Goal: Task Accomplishment & Management: Manage account settings

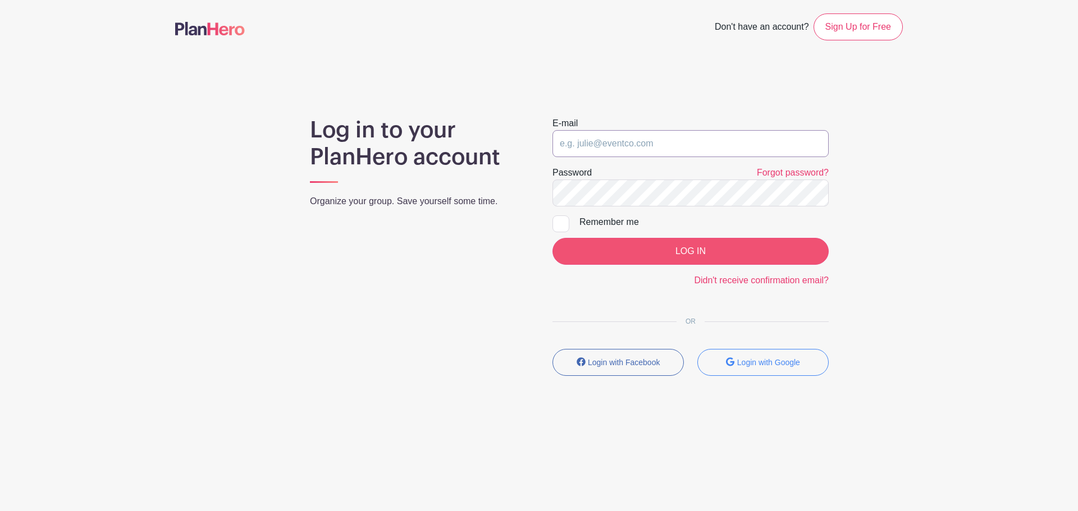
type input "[PERSON_NAME][EMAIL_ADDRESS][DOMAIN_NAME]"
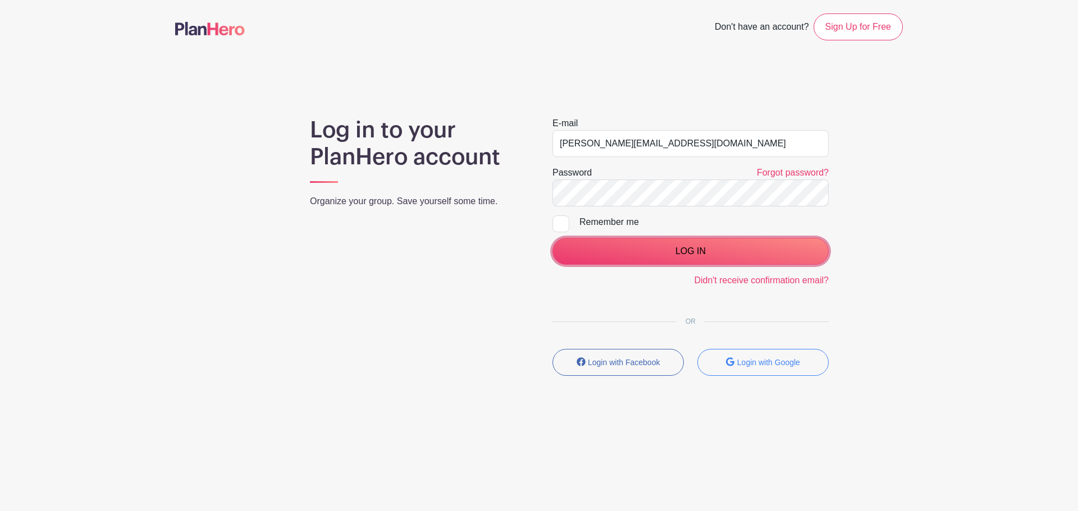
click at [674, 250] on input "LOG IN" at bounding box center [690, 251] width 276 height 27
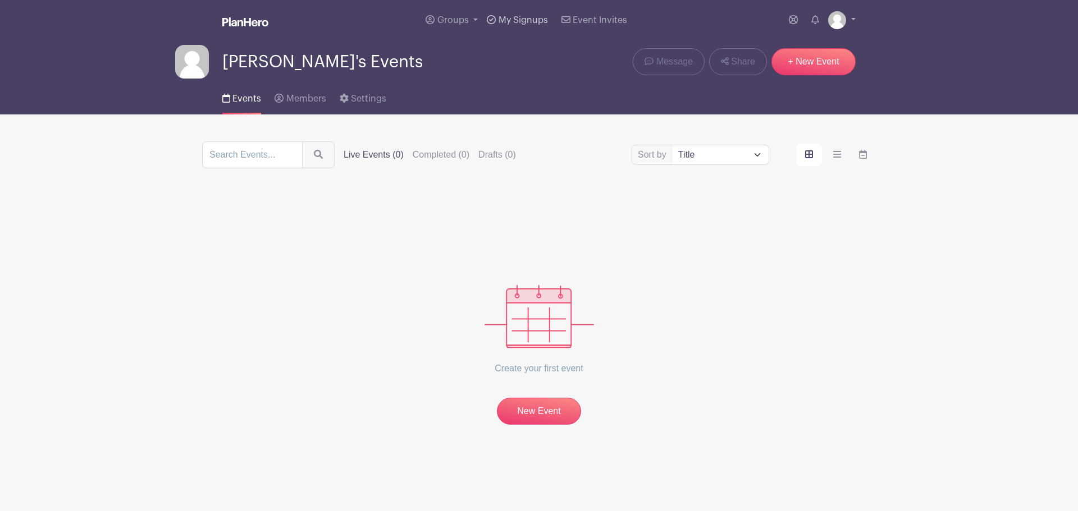
click at [509, 11] on link "My Signups" at bounding box center [517, 20] width 70 height 40
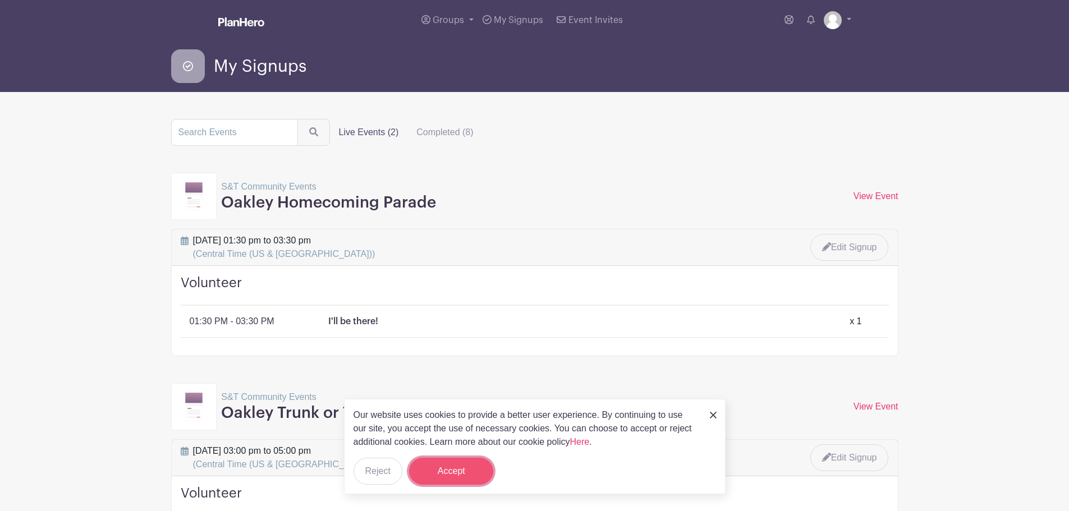
click at [470, 463] on button "Accept" at bounding box center [451, 471] width 84 height 27
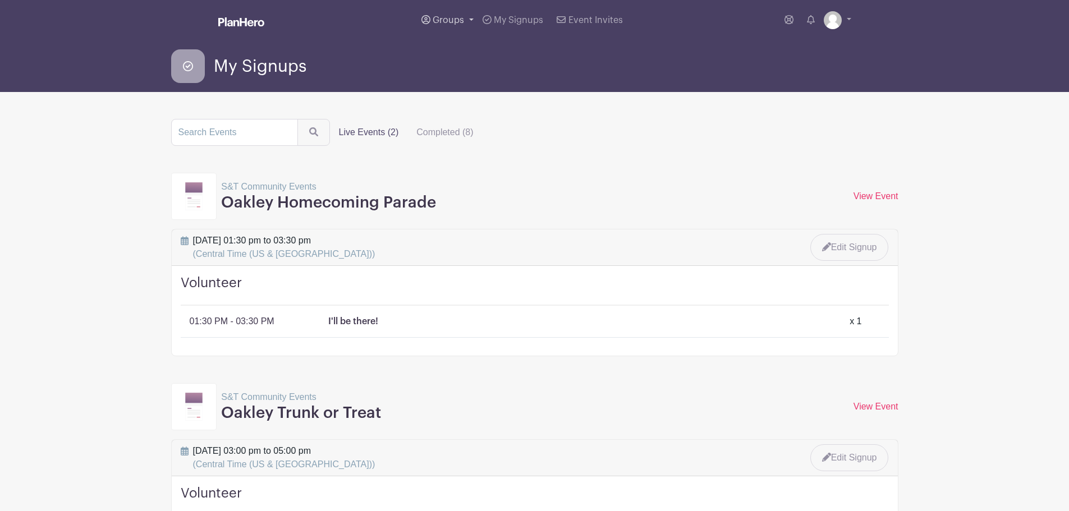
click at [467, 20] on link "Groups" at bounding box center [447, 20] width 61 height 40
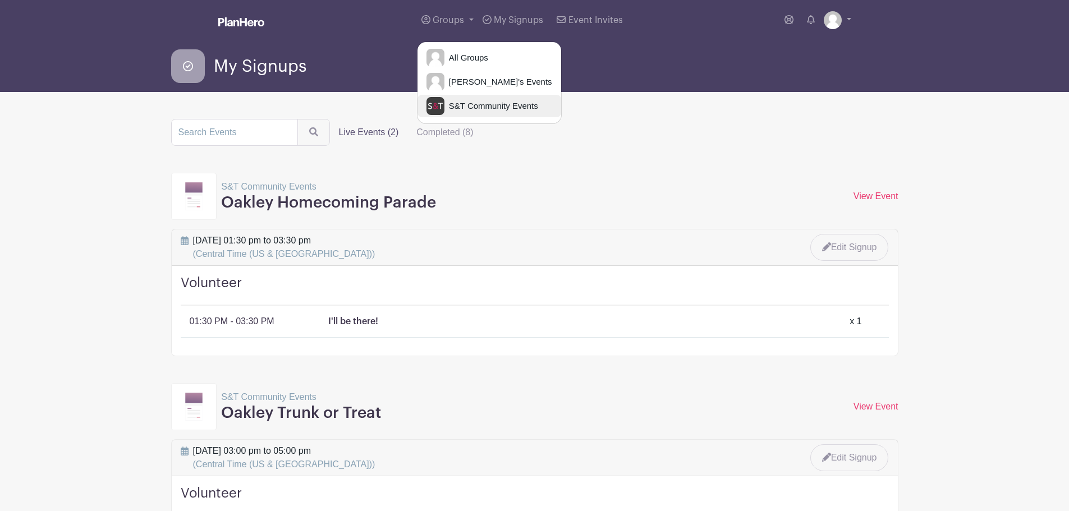
click at [487, 110] on span "S&T Community Events" at bounding box center [492, 106] width 94 height 13
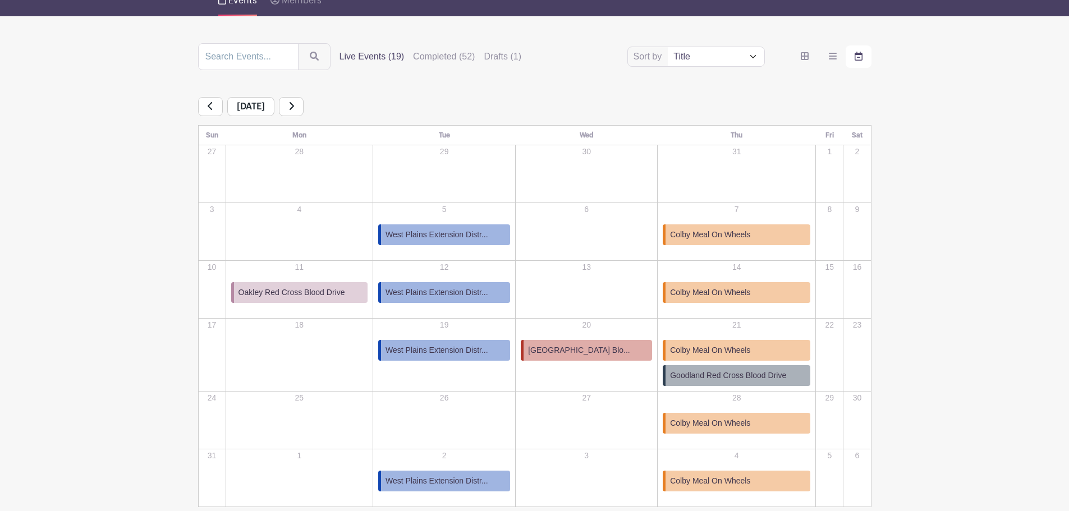
scroll to position [52, 0]
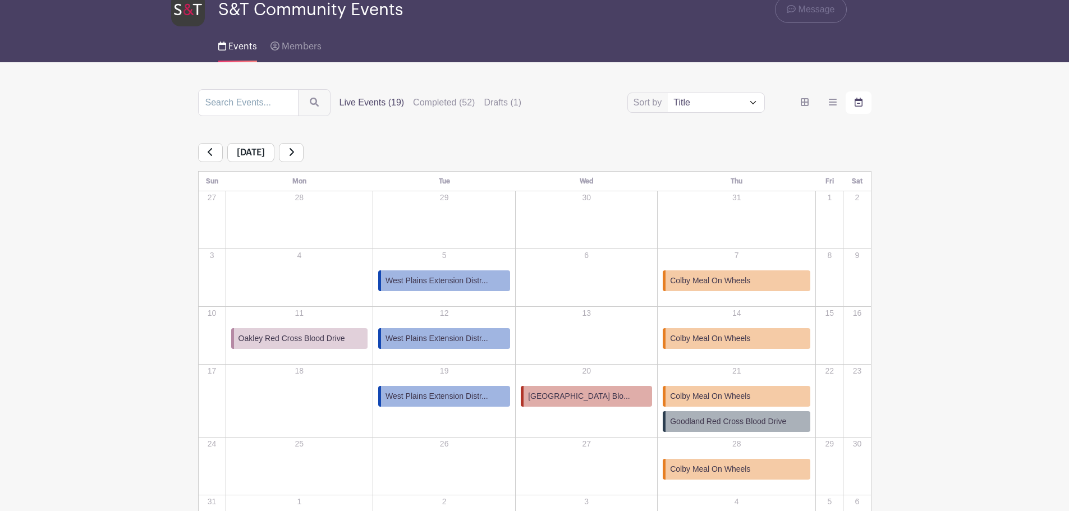
click at [209, 150] on icon at bounding box center [211, 152] width 6 height 9
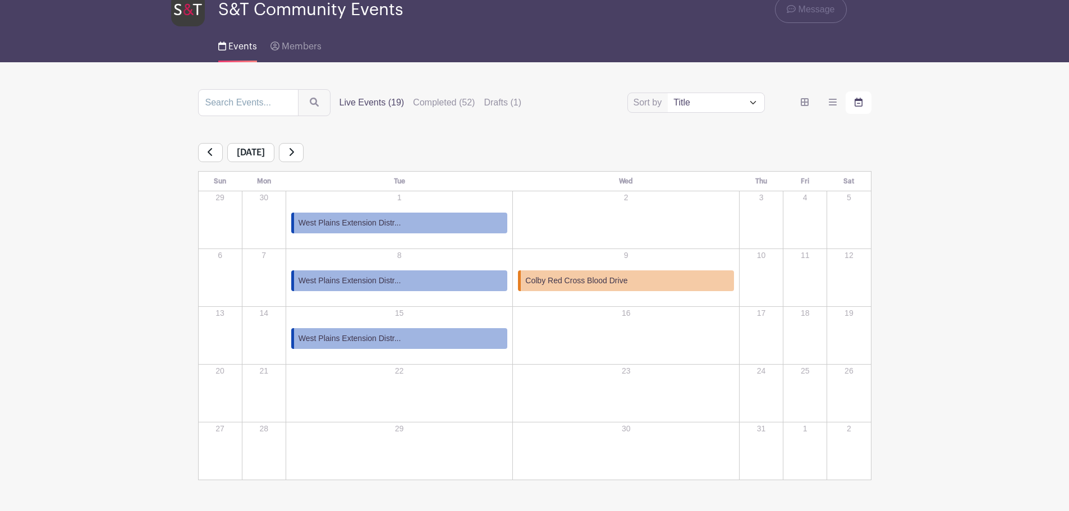
click at [209, 150] on icon at bounding box center [211, 152] width 6 height 9
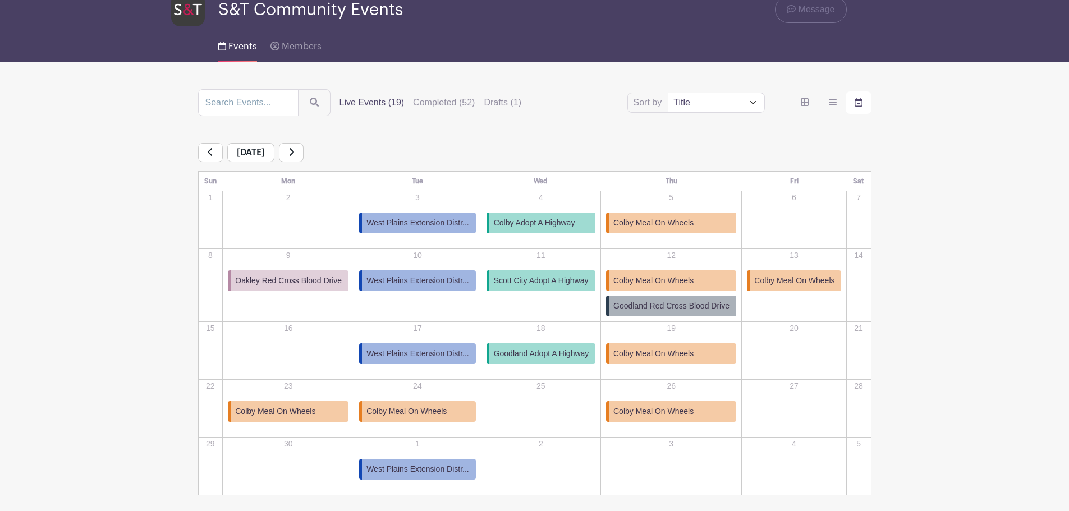
click at [209, 150] on icon at bounding box center [211, 152] width 6 height 9
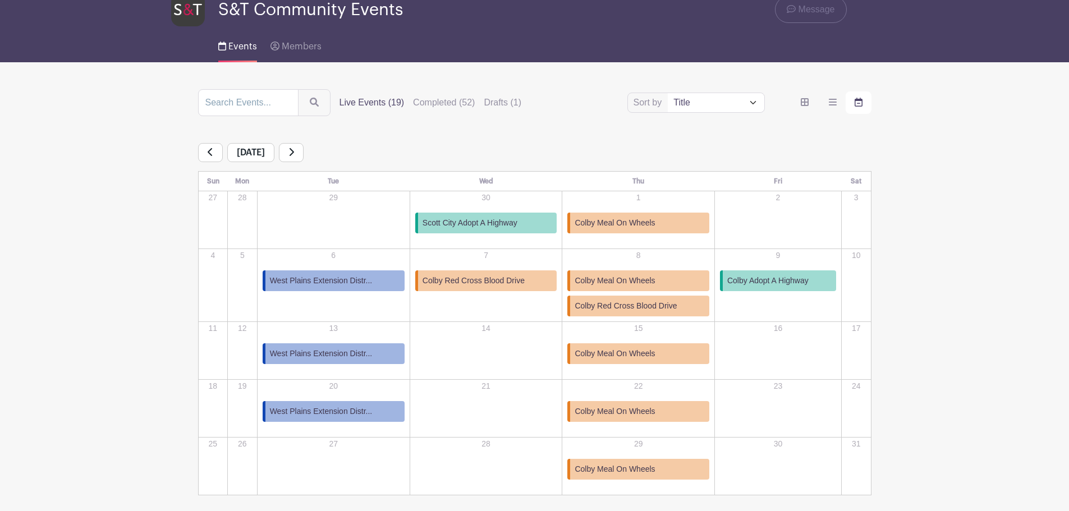
click at [318, 159] on div "May 2025" at bounding box center [535, 152] width 674 height 19
click at [304, 158] on link at bounding box center [291, 152] width 25 height 19
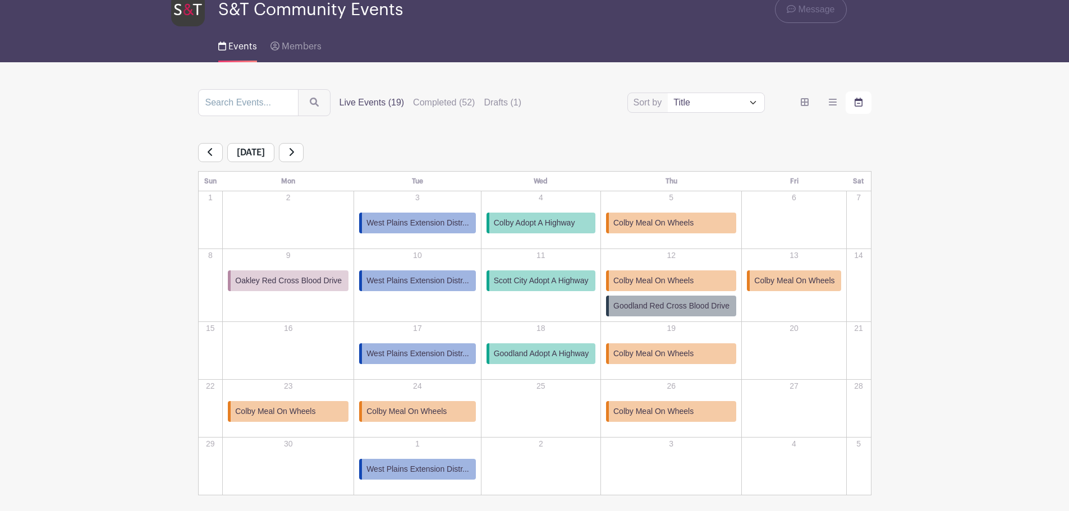
click at [304, 158] on link at bounding box center [291, 152] width 25 height 19
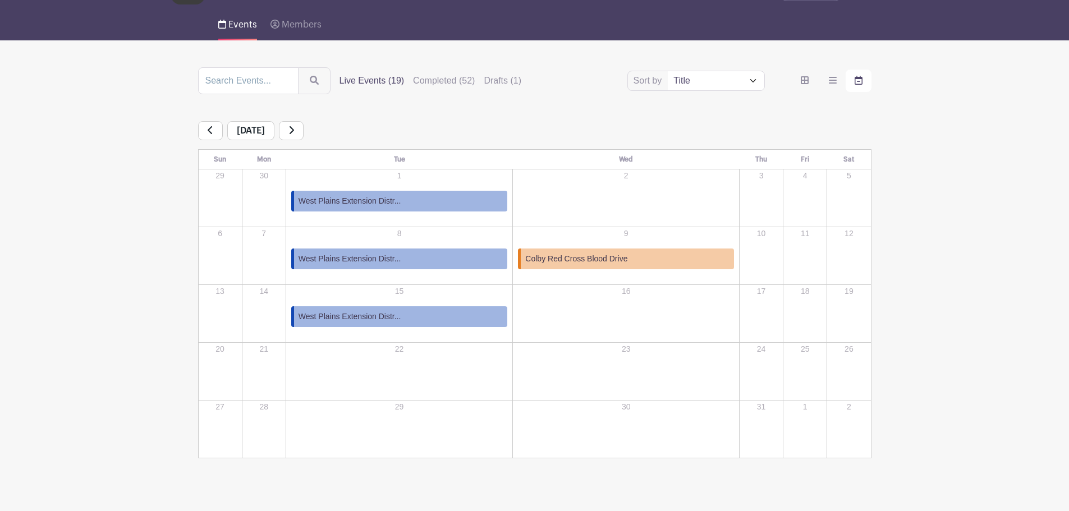
scroll to position [92, 0]
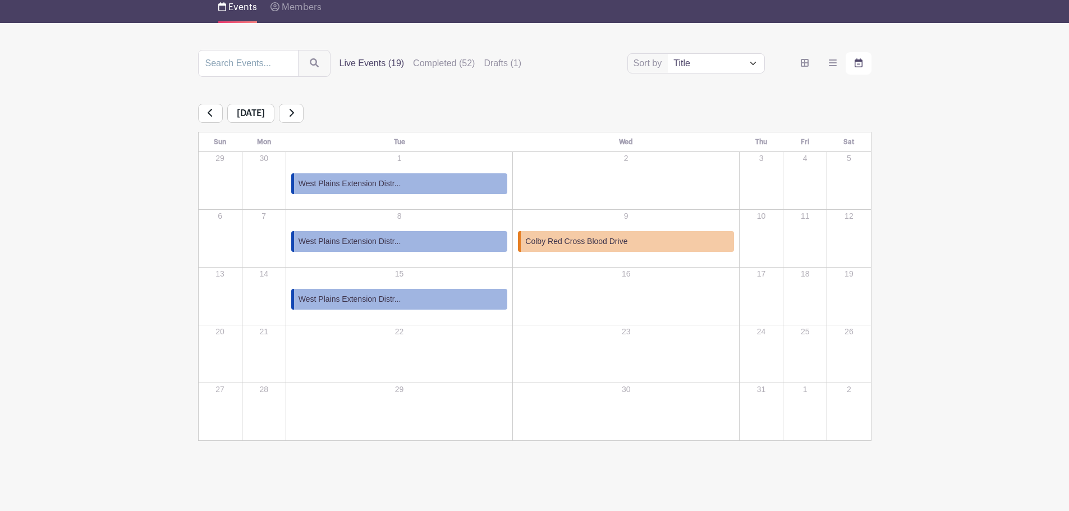
click at [304, 116] on link at bounding box center [291, 113] width 25 height 19
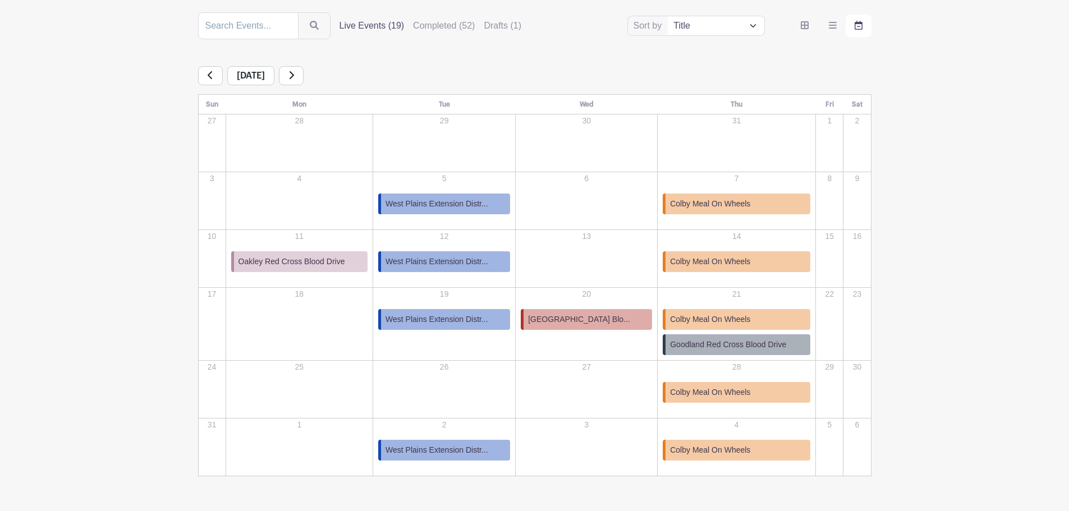
scroll to position [148, 0]
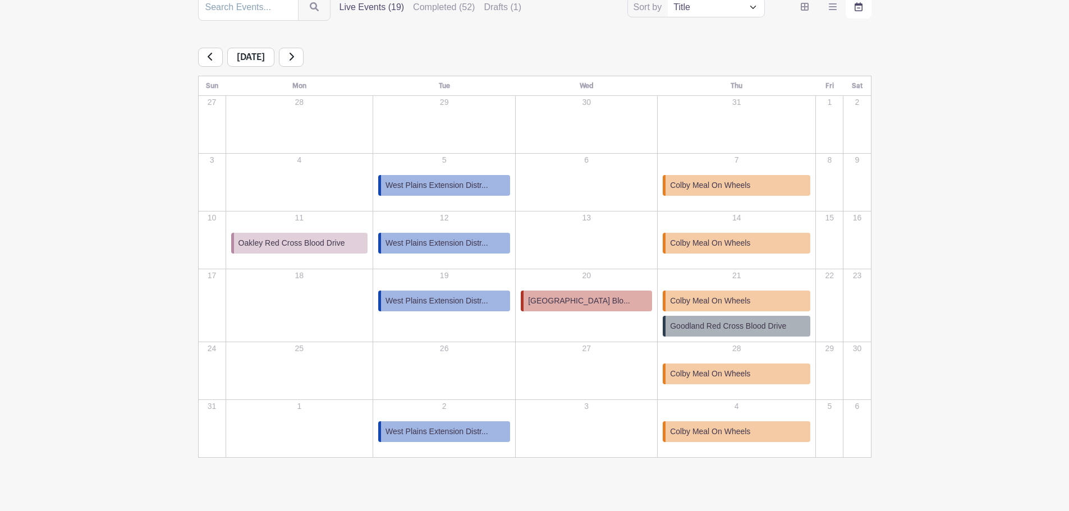
click at [304, 62] on link at bounding box center [291, 57] width 25 height 19
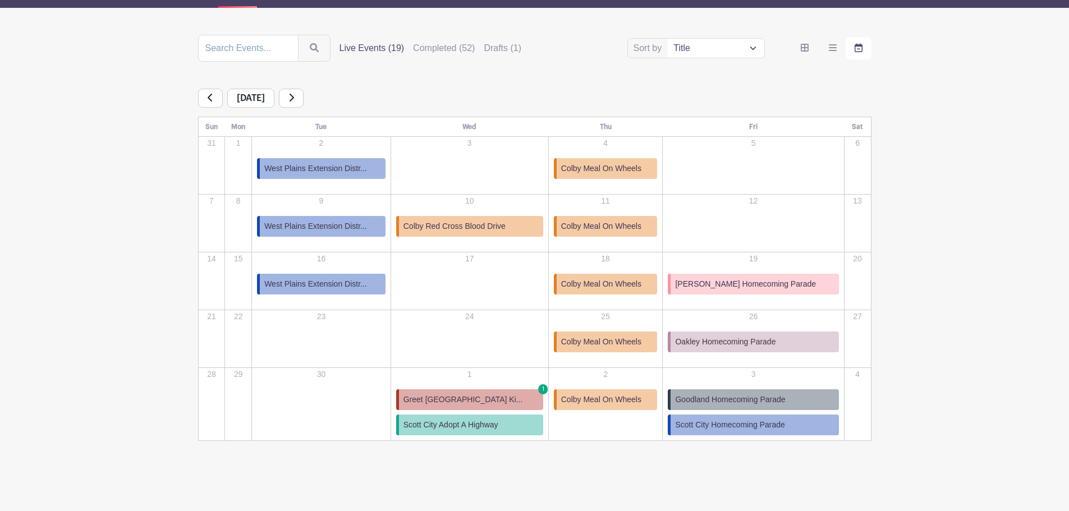
click at [294, 101] on icon at bounding box center [292, 97] width 6 height 9
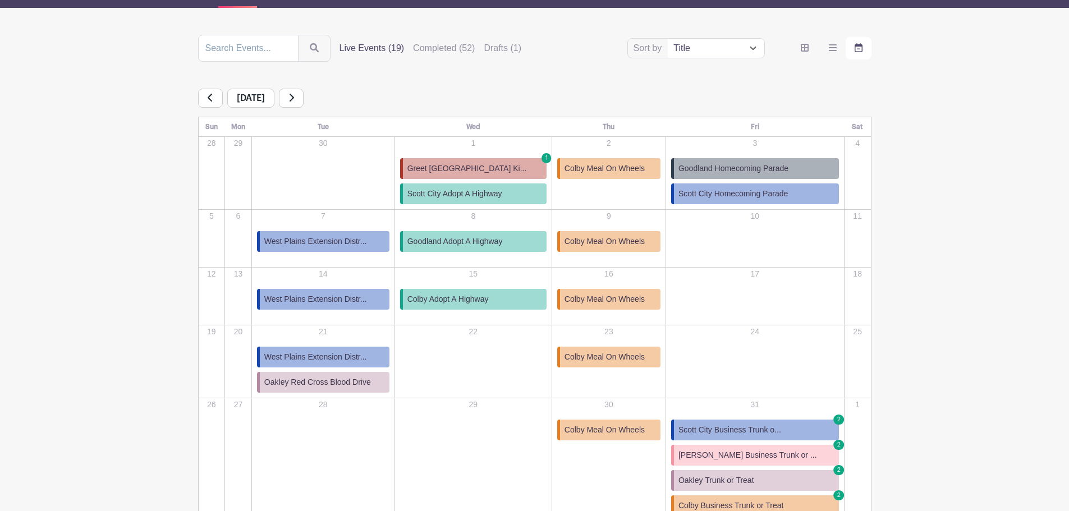
click at [204, 99] on link at bounding box center [210, 98] width 25 height 19
